Goal: Task Accomplishment & Management: Use online tool/utility

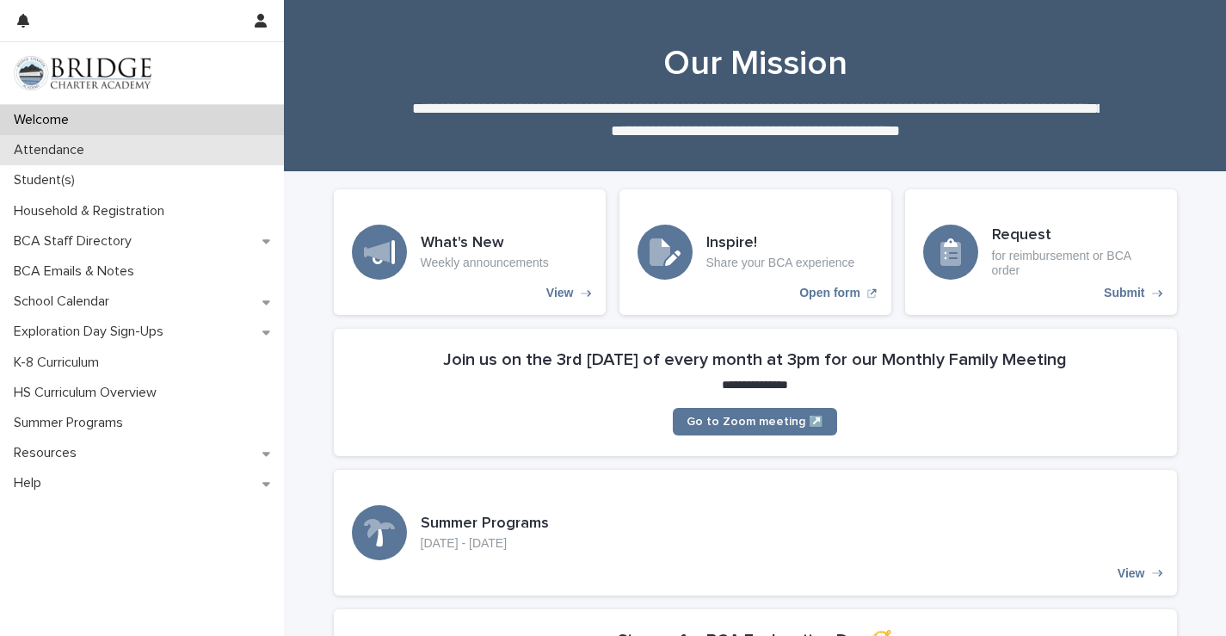
click at [89, 160] on div "Attendance" at bounding box center [142, 150] width 284 height 30
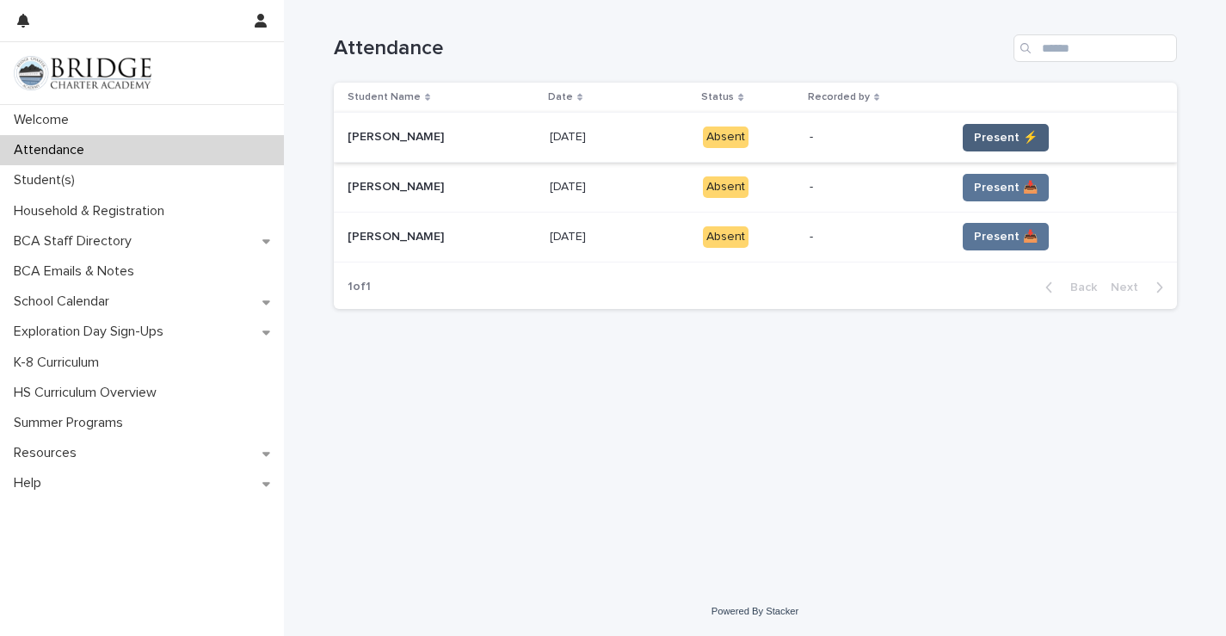
click at [995, 145] on span "Present ⚡" at bounding box center [1006, 137] width 64 height 17
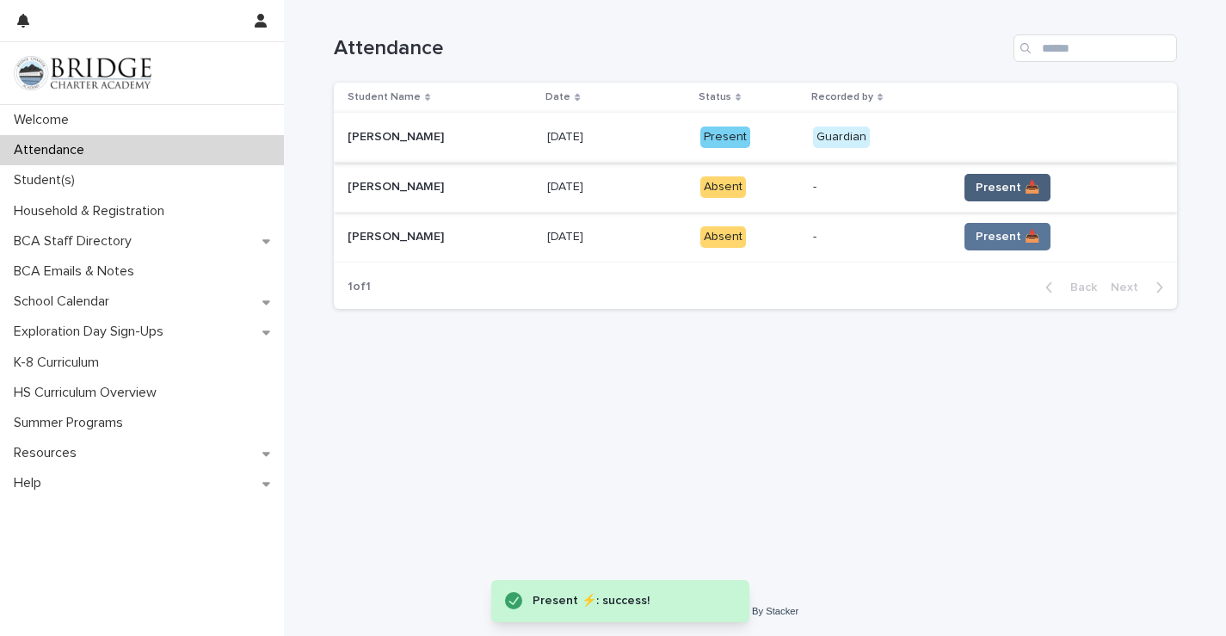
click at [994, 187] on span "Present 📥" at bounding box center [1007, 187] width 64 height 17
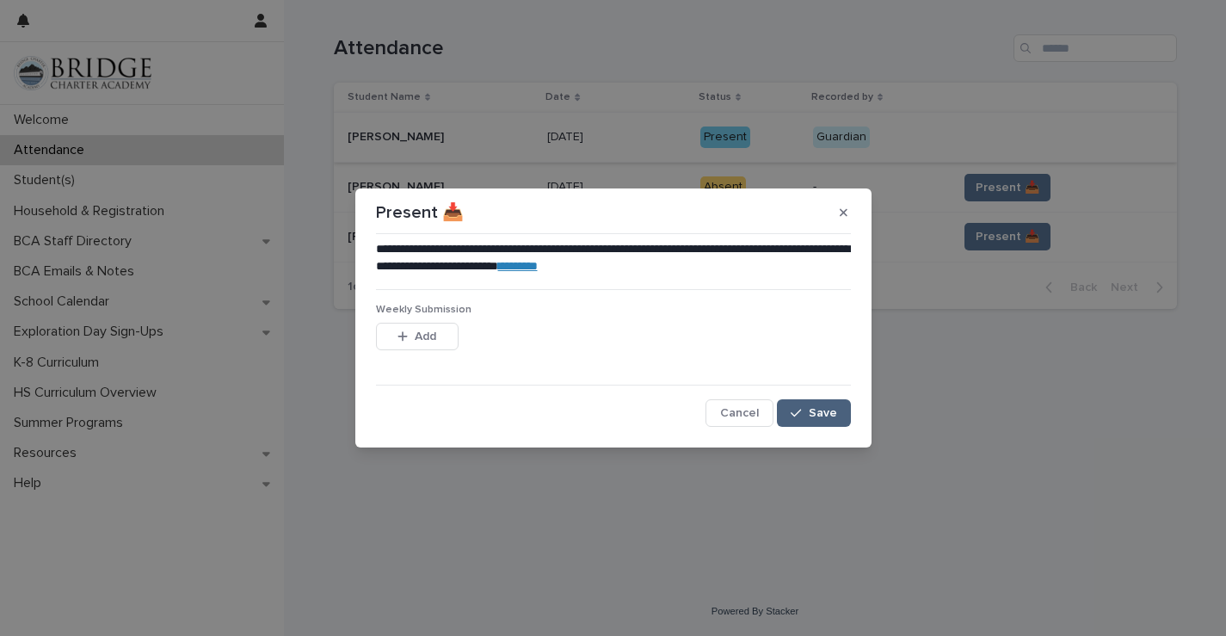
click at [808, 415] on div "button" at bounding box center [799, 413] width 17 height 12
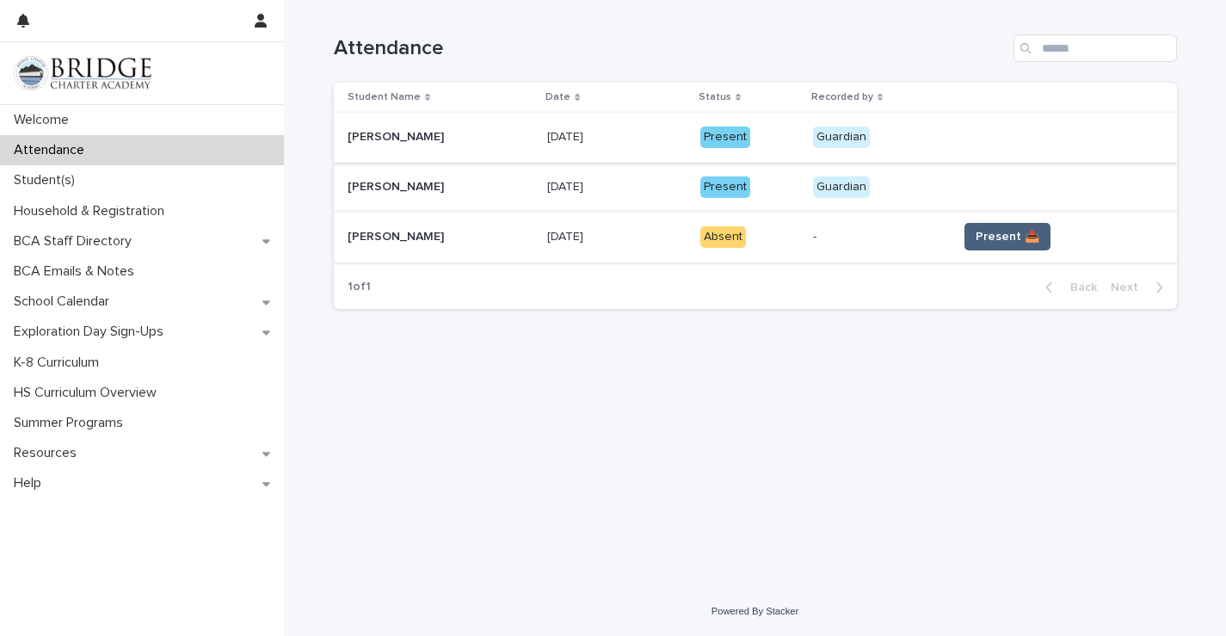
click at [1012, 243] on span "Present 📥" at bounding box center [1007, 236] width 64 height 17
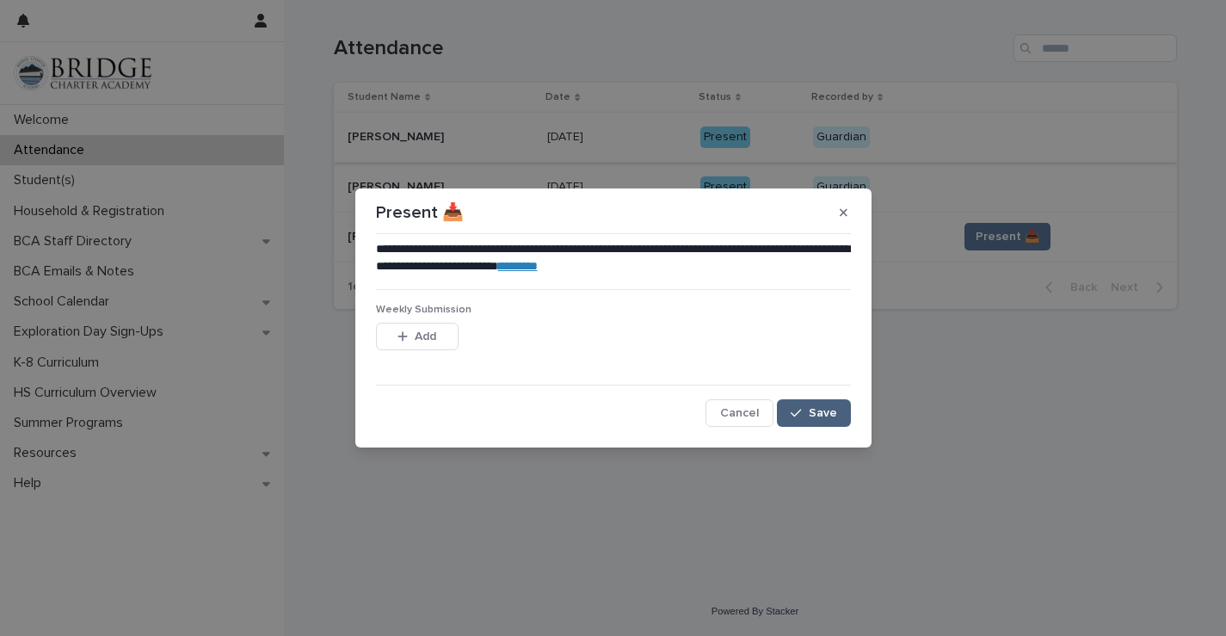
click at [815, 407] on span "Save" at bounding box center [823, 413] width 28 height 12
